Goal: Information Seeking & Learning: Learn about a topic

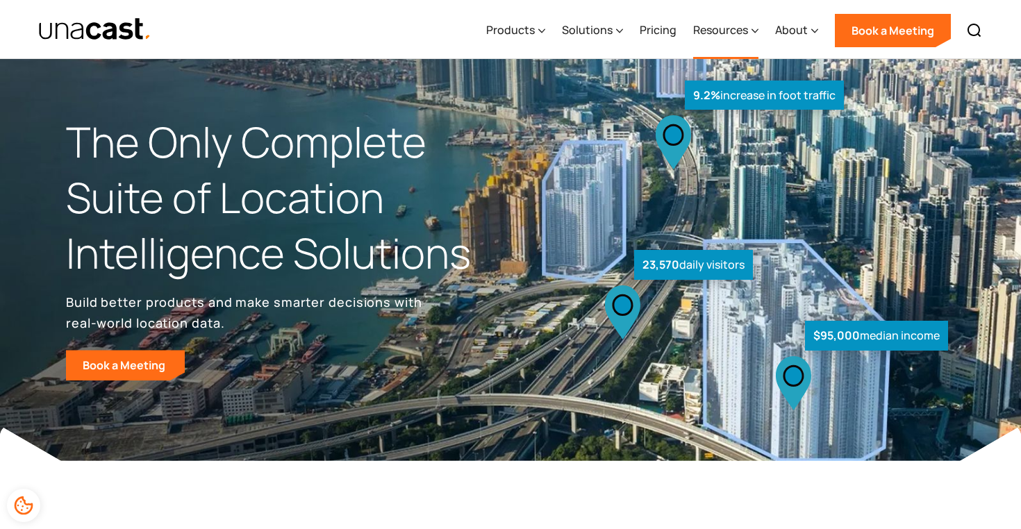
click at [724, 30] on div "Resources" at bounding box center [720, 30] width 55 height 17
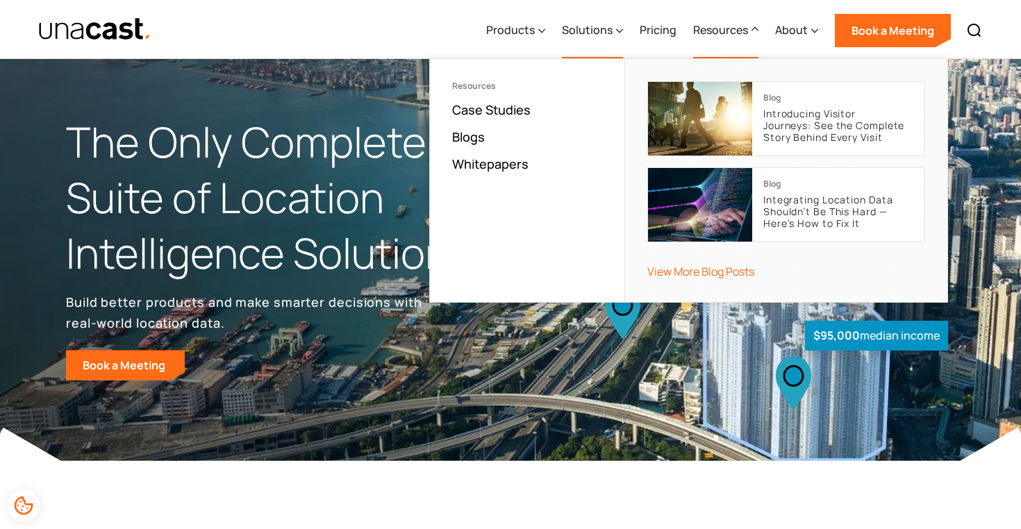
click at [597, 29] on div "Solutions" at bounding box center [587, 30] width 51 height 17
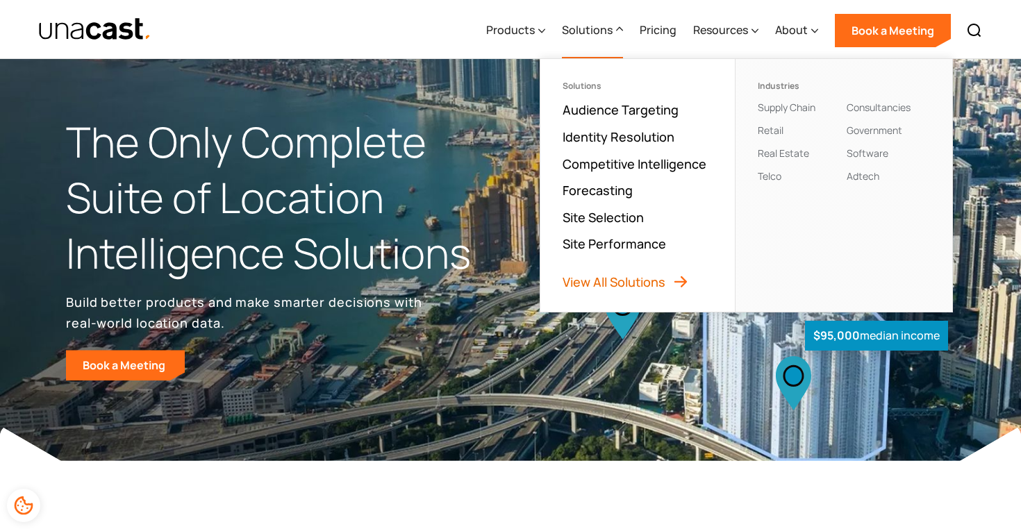
click at [617, 278] on link "View All Solutions" at bounding box center [626, 282] width 126 height 17
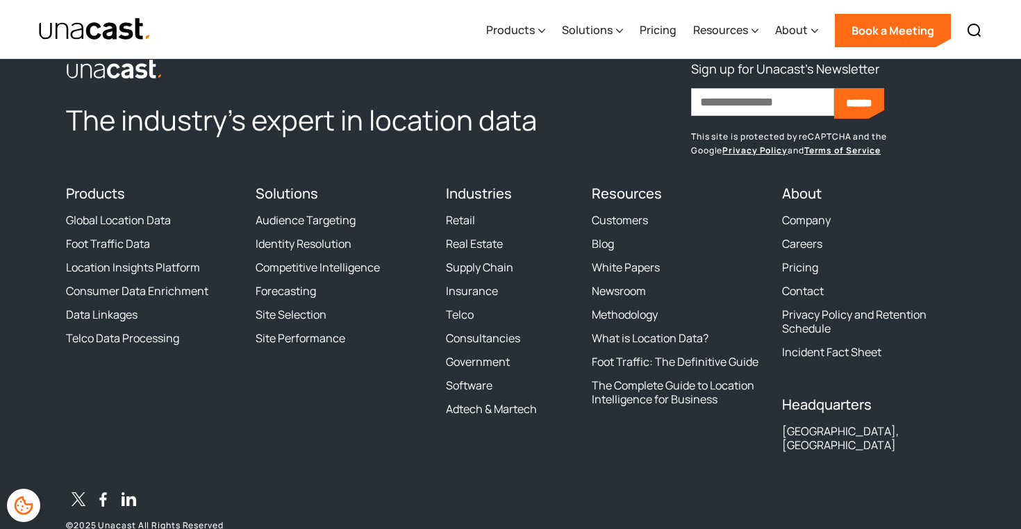
scroll to position [1685, 0]
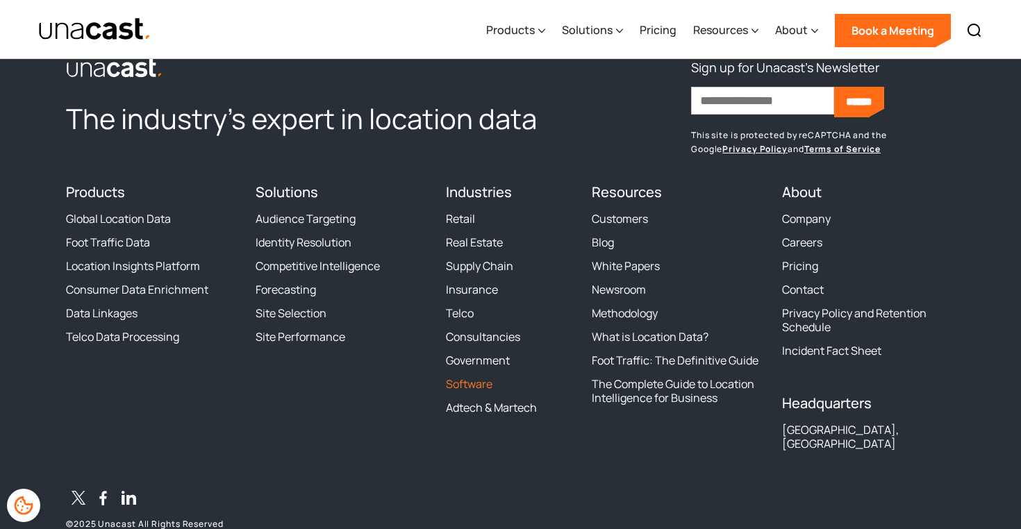
click at [484, 391] on link "Software" at bounding box center [469, 384] width 47 height 14
